Goal: Information Seeking & Learning: Learn about a topic

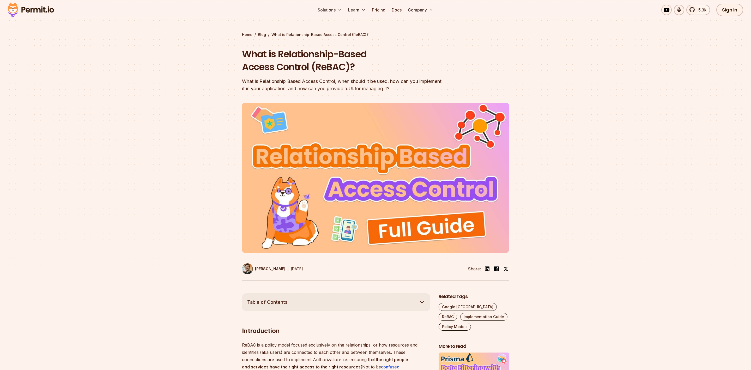
scroll to position [14, 0]
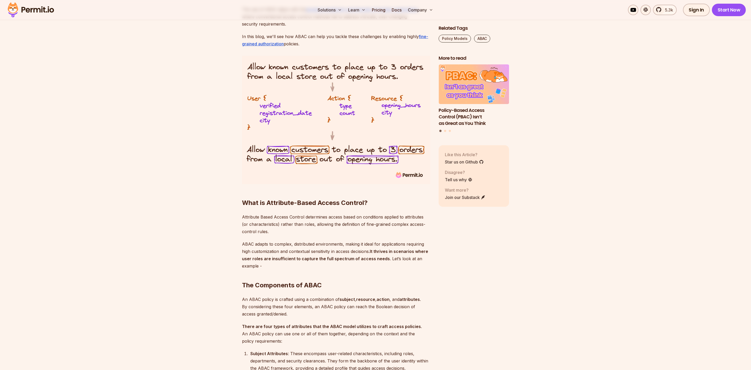
scroll to position [410, 0]
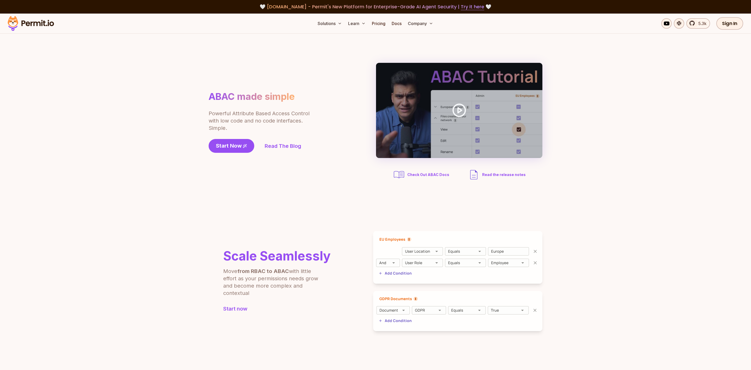
click at [443, 175] on span "Check Out ABAC Docs" at bounding box center [428, 174] width 42 height 5
